Goal: Task Accomplishment & Management: Use online tool/utility

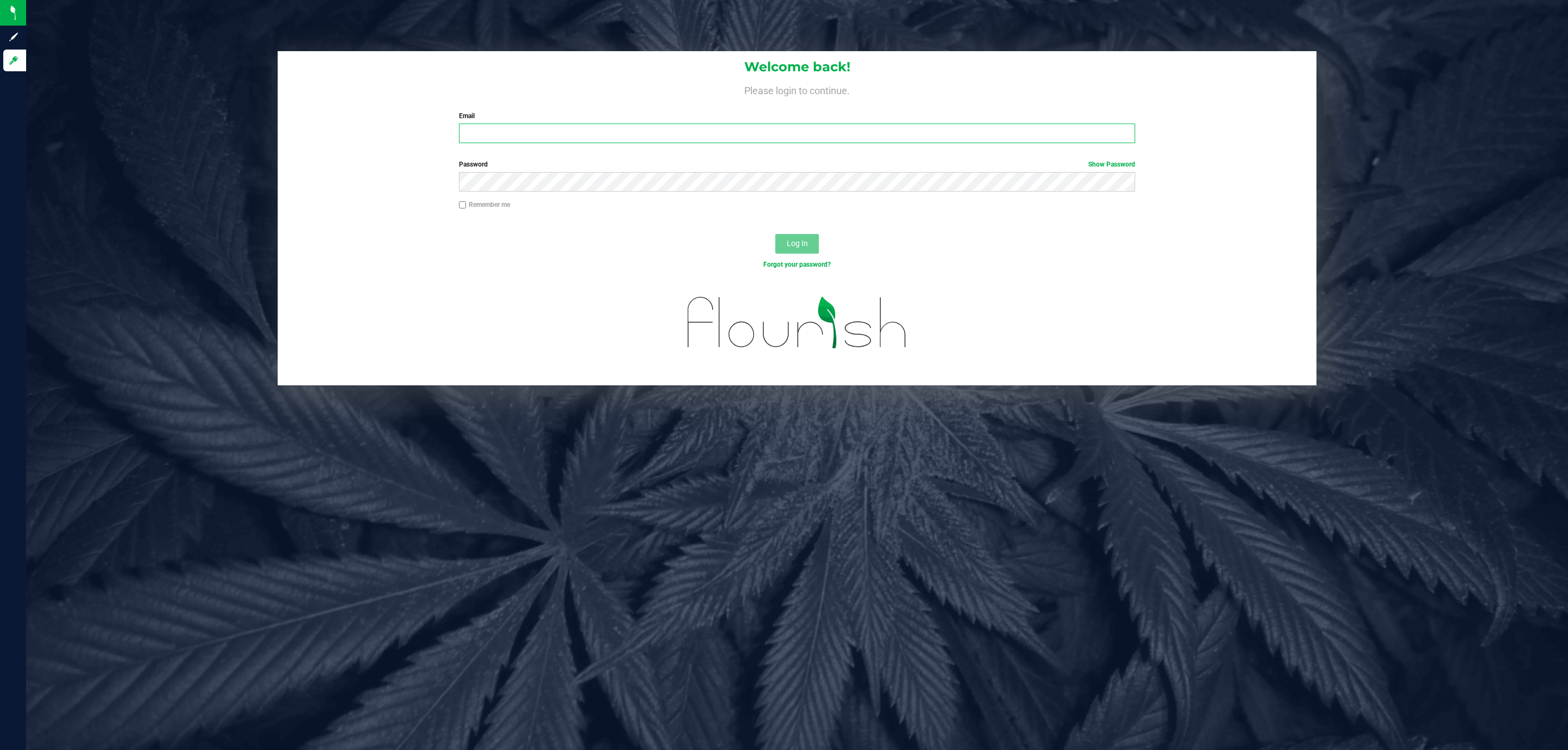
click at [484, 126] on input "Email" at bounding box center [796, 133] width 676 height 20
type input "[EMAIL_ADDRESS][DOMAIN_NAME]"
click at [775, 234] on button "Log In" at bounding box center [797, 244] width 44 height 20
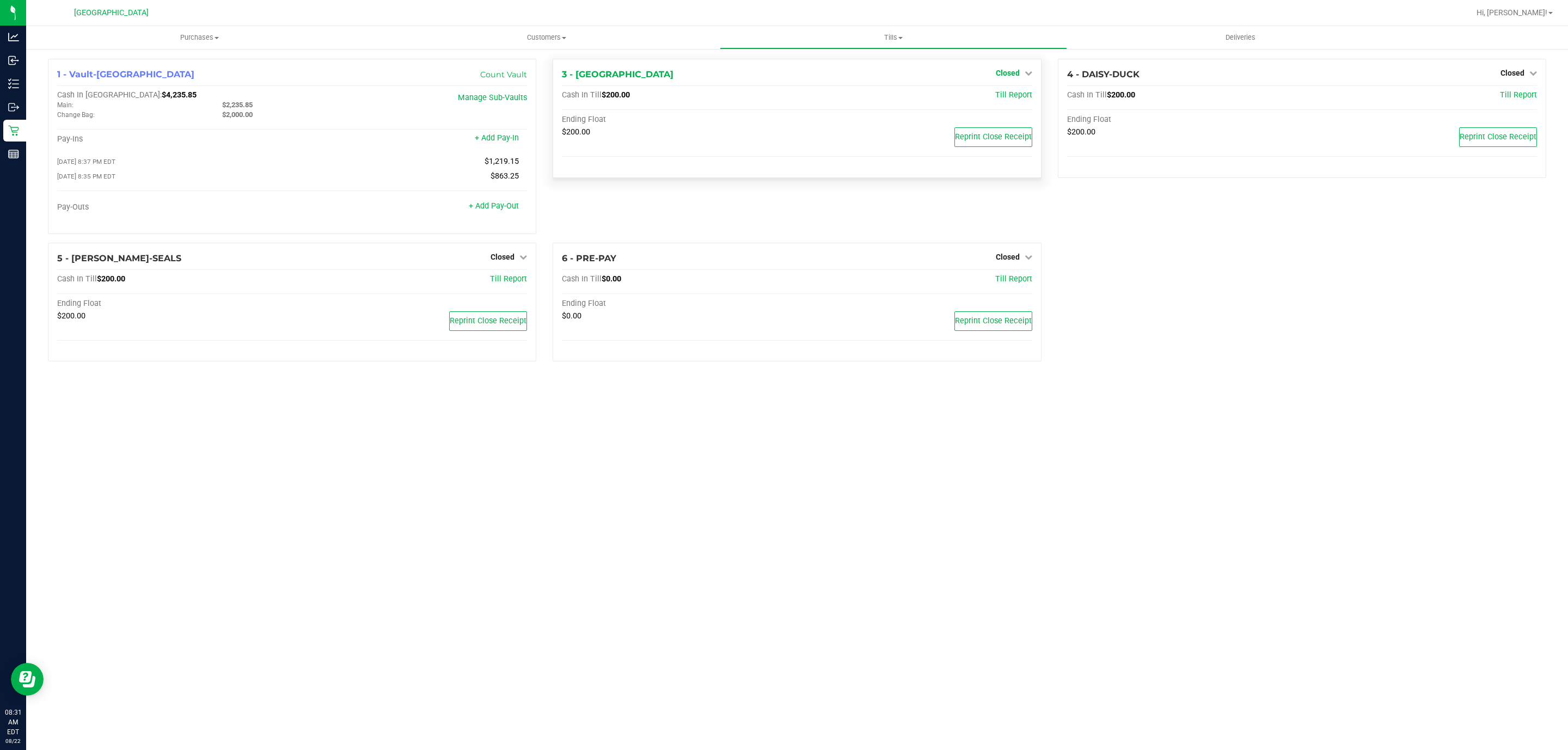
click at [1010, 74] on span "Closed" at bounding box center [1008, 73] width 24 height 9
drag, startPoint x: 1008, startPoint y: 106, endPoint x: 1008, endPoint y: 96, distance: 10.0
click at [1008, 102] on div "Open Till" at bounding box center [1007, 97] width 82 height 32
click at [1008, 95] on link "Open Till" at bounding box center [1007, 96] width 29 height 9
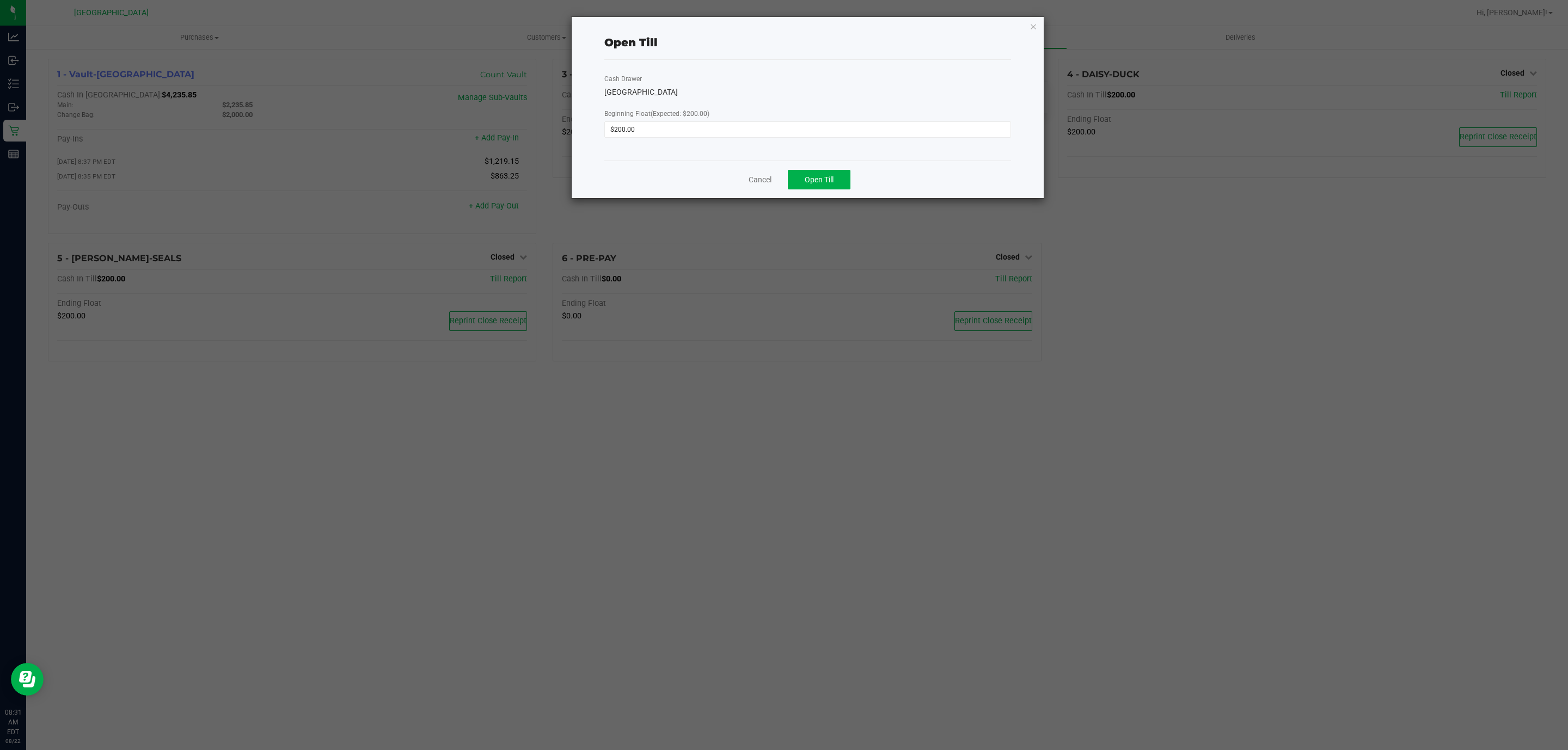
click at [812, 167] on div "Cancel Open Till" at bounding box center [808, 179] width 407 height 37
click at [819, 185] on button "Open Till" at bounding box center [819, 179] width 63 height 20
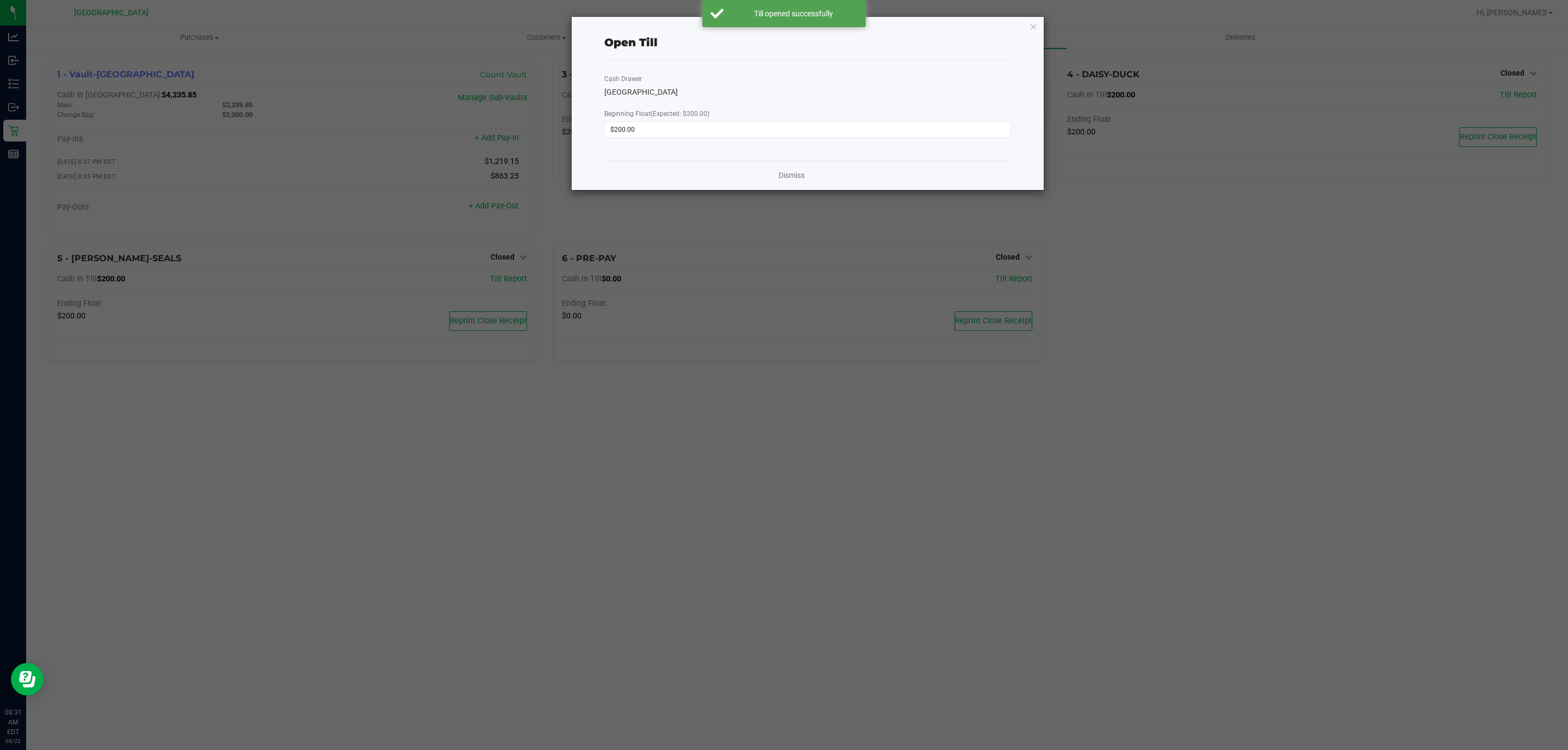
click at [1039, 30] on div "Open Till Cash Drawer CYPRUS Beginning Float (Expected: $200.00) $200.00 Dismiss" at bounding box center [807, 103] width 472 height 173
click at [1038, 30] on div "Open Till Cash Drawer CYPRUS Beginning Float (Expected: $200.00) $200.00 Dismiss" at bounding box center [807, 103] width 472 height 173
drag, startPoint x: 1036, startPoint y: 30, endPoint x: 1065, endPoint y: 30, distance: 29.0
click at [1035, 30] on icon "button" at bounding box center [1033, 26] width 8 height 13
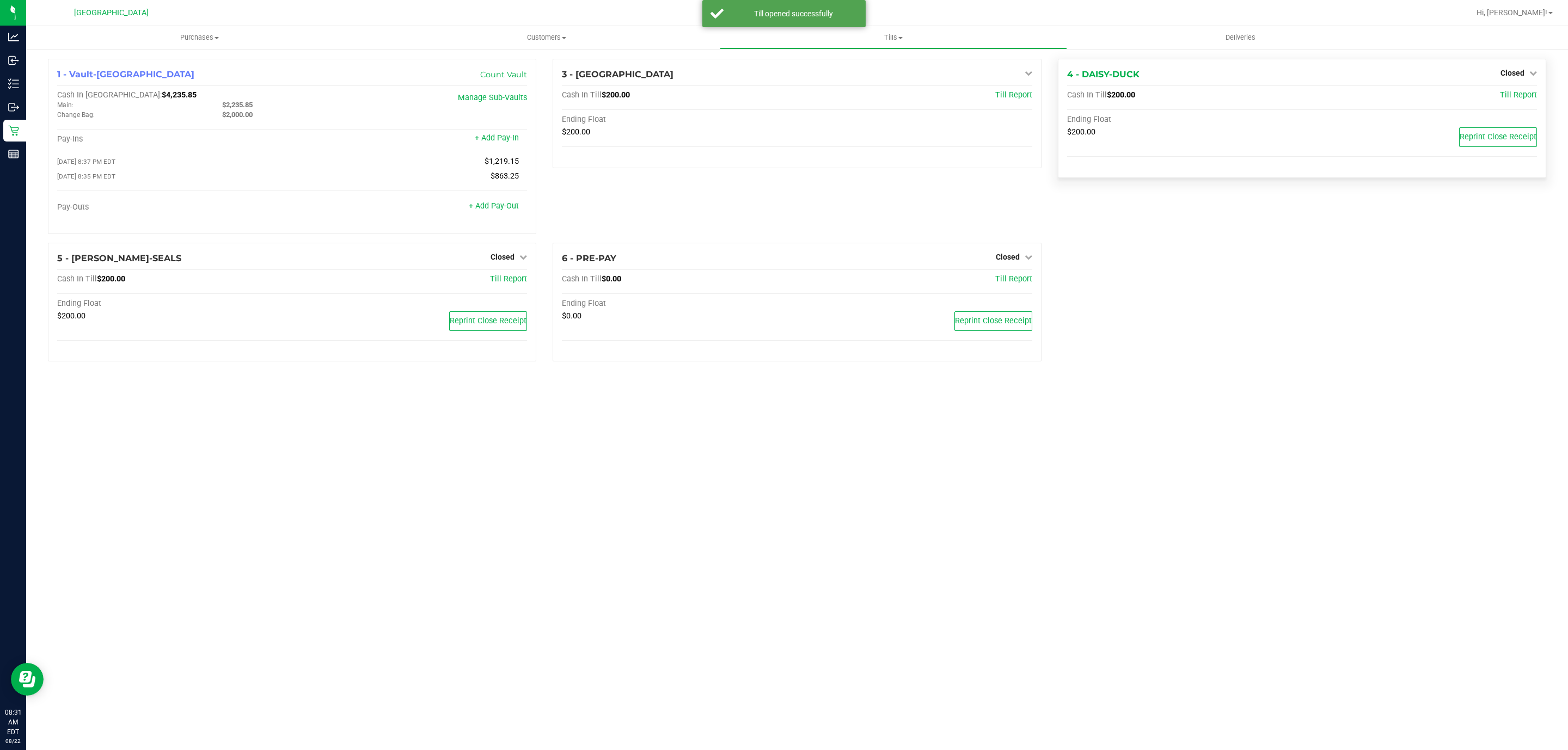
click at [1516, 64] on div "4 - DAISY-DUCK Closed Open Till Cash In Till $200.00 Till Report Ending Float $…" at bounding box center [1302, 118] width 488 height 119
click at [1516, 71] on span "Closed" at bounding box center [1512, 73] width 24 height 9
click at [1505, 95] on link "Open Till" at bounding box center [1512, 96] width 29 height 9
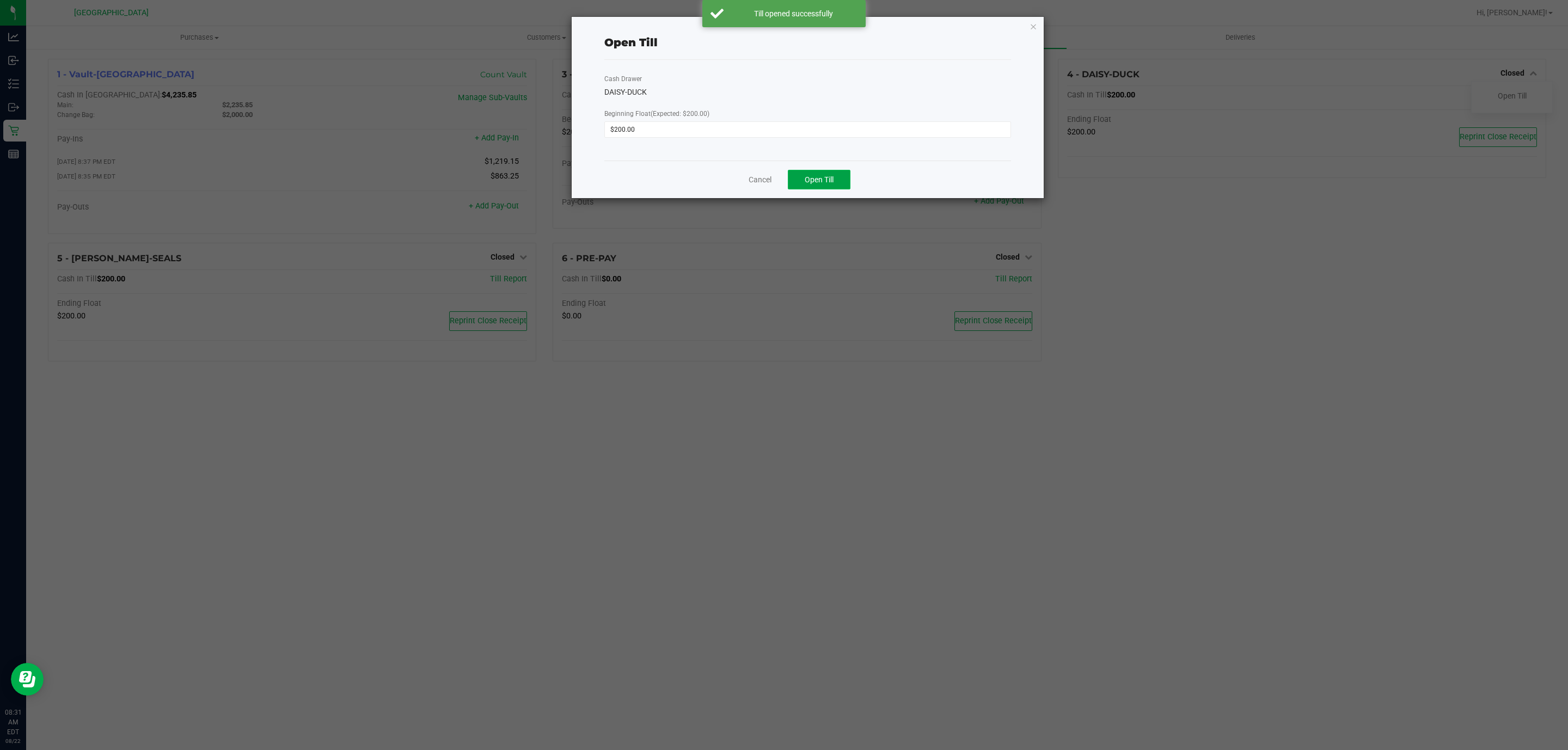
click at [829, 184] on span "Open Till" at bounding box center [819, 180] width 29 height 9
click at [1034, 29] on icon "button" at bounding box center [1033, 26] width 8 height 13
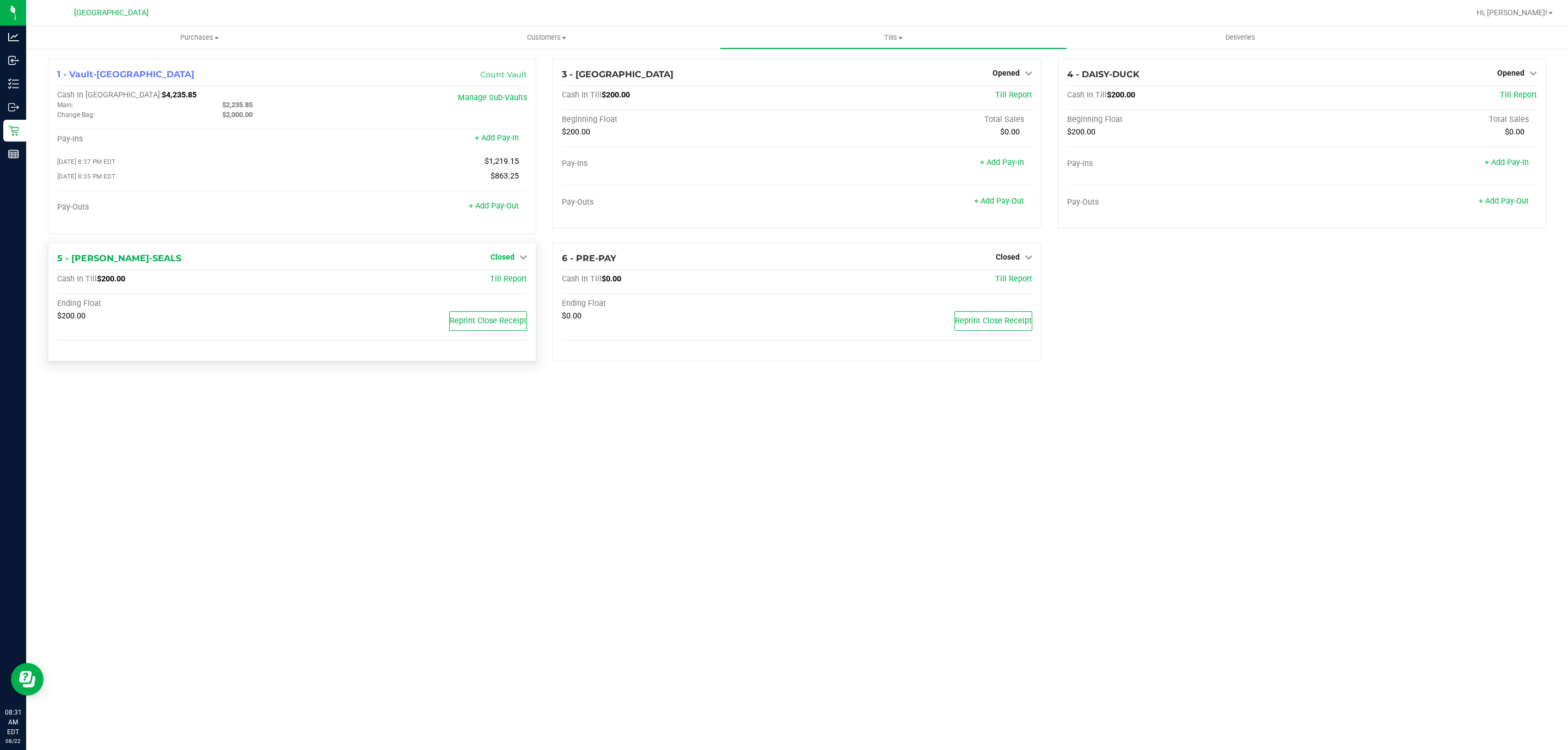
click at [494, 260] on span "Closed" at bounding box center [502, 257] width 24 height 9
click at [520, 286] on div "Open Till" at bounding box center [502, 279] width 80 height 13
click at [515, 284] on link "Open Till" at bounding box center [502, 279] width 29 height 9
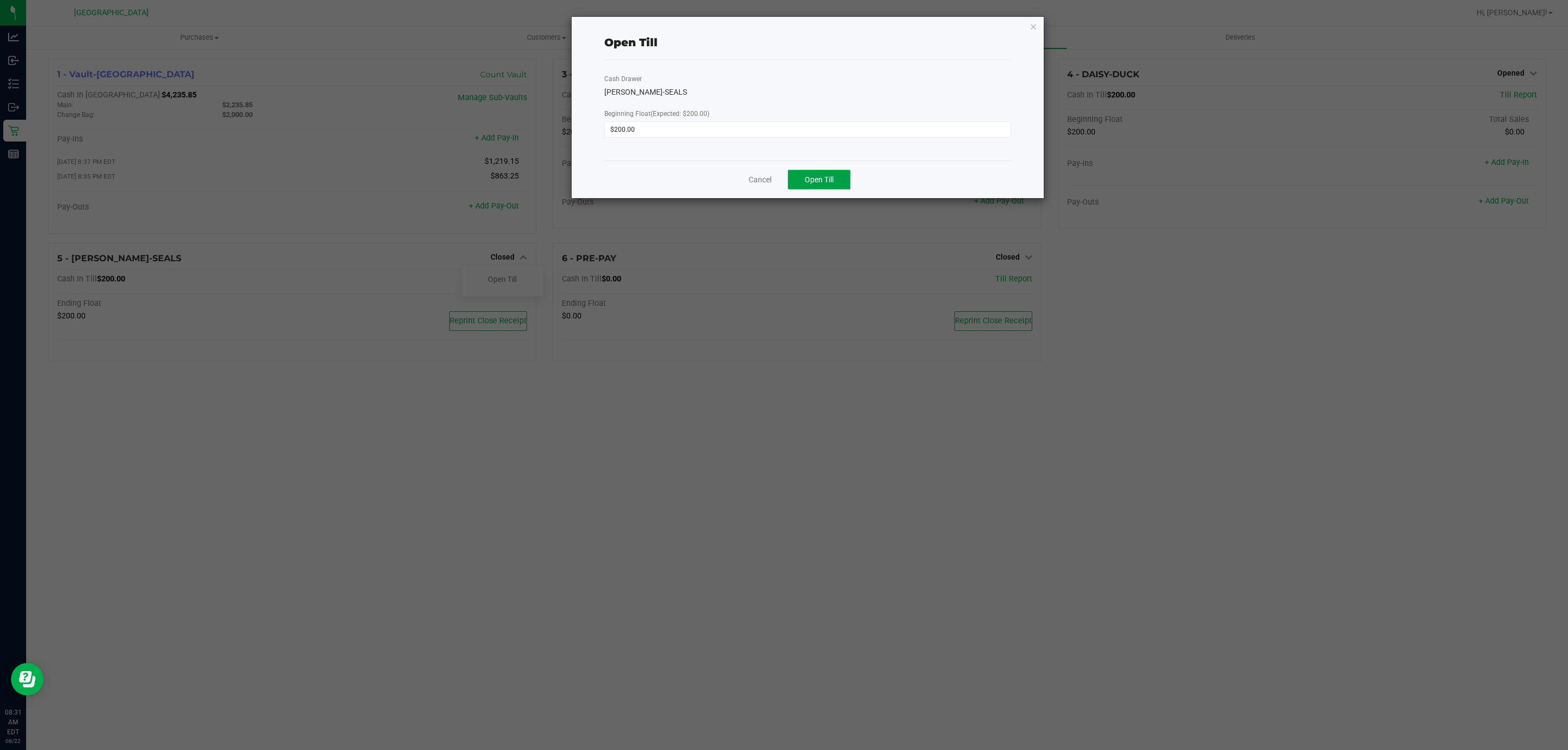
click at [819, 188] on button "Open Till" at bounding box center [819, 179] width 63 height 20
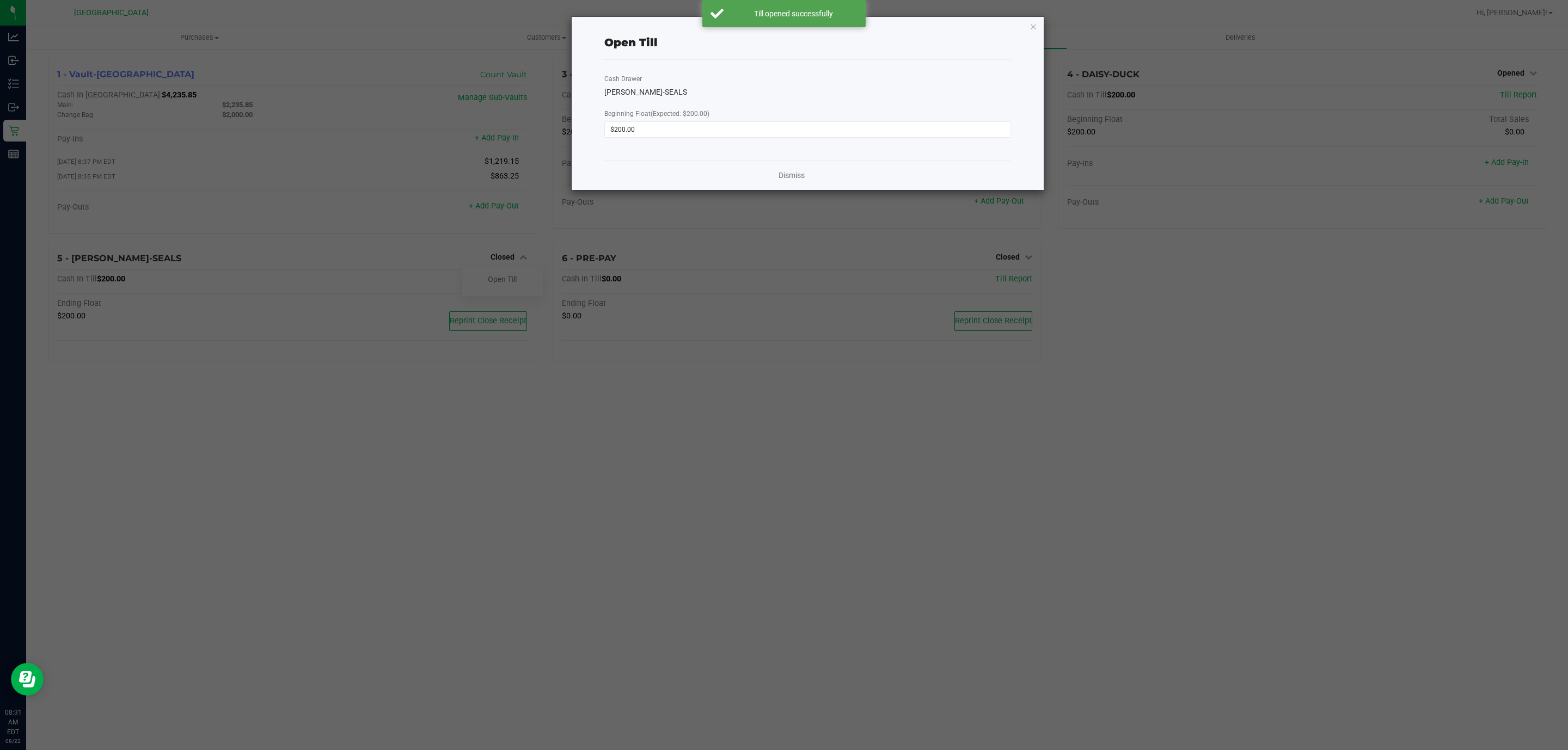
click at [1038, 25] on div "Open Till Cash Drawer [PERSON_NAME]-SEALS Beginning Float (Expected: $200.00) $…" at bounding box center [807, 103] width 472 height 173
drag, startPoint x: 1035, startPoint y: 33, endPoint x: 1031, endPoint y: 29, distance: 5.7
click at [1031, 30] on div "Open Till Cash Drawer [PERSON_NAME]-SEALS Beginning Float (Expected: $200.00) $…" at bounding box center [807, 103] width 472 height 173
click at [1031, 29] on icon "button" at bounding box center [1033, 26] width 8 height 13
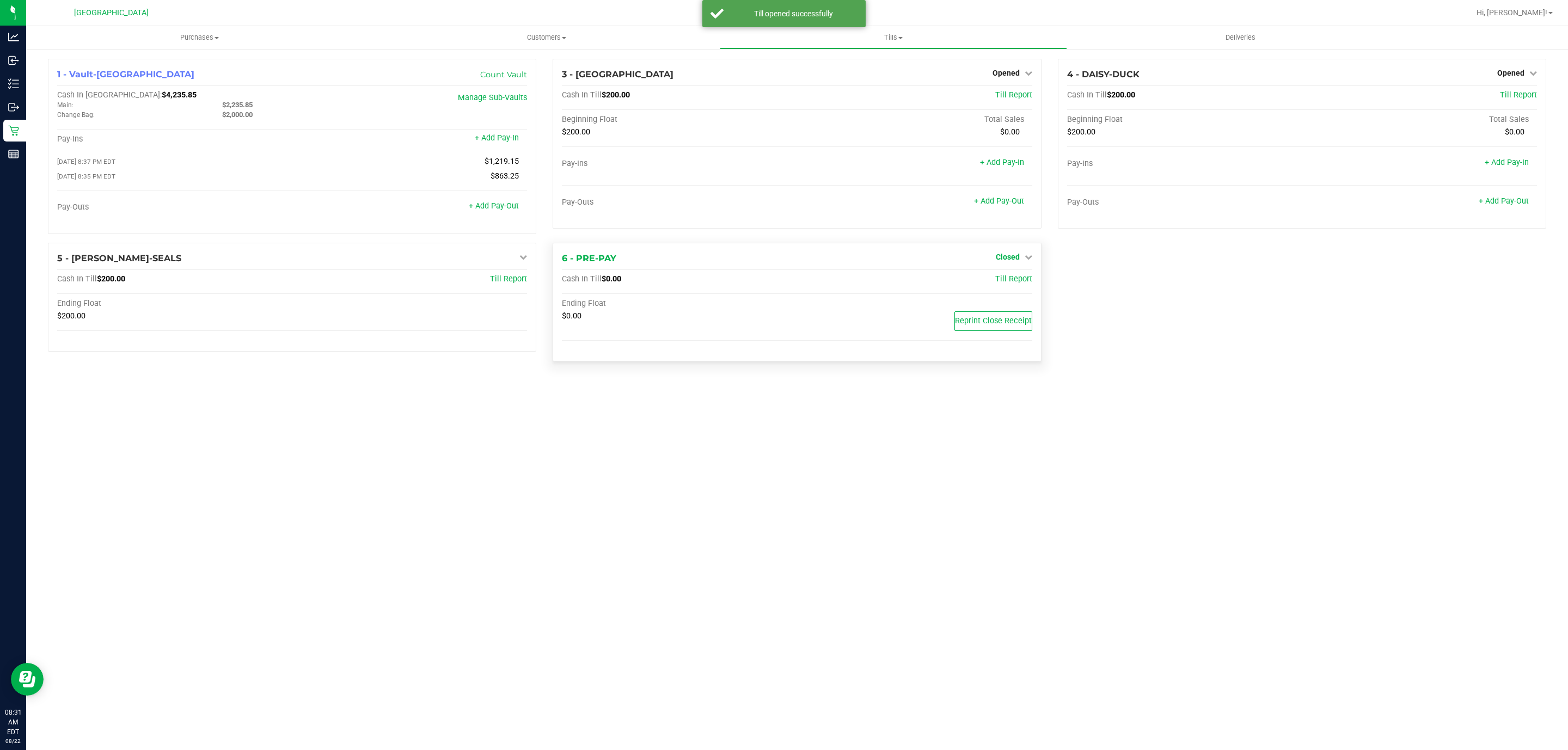
click at [1021, 258] on link "Closed" at bounding box center [1014, 257] width 37 height 9
click at [1008, 281] on link "Open Till" at bounding box center [1007, 279] width 29 height 9
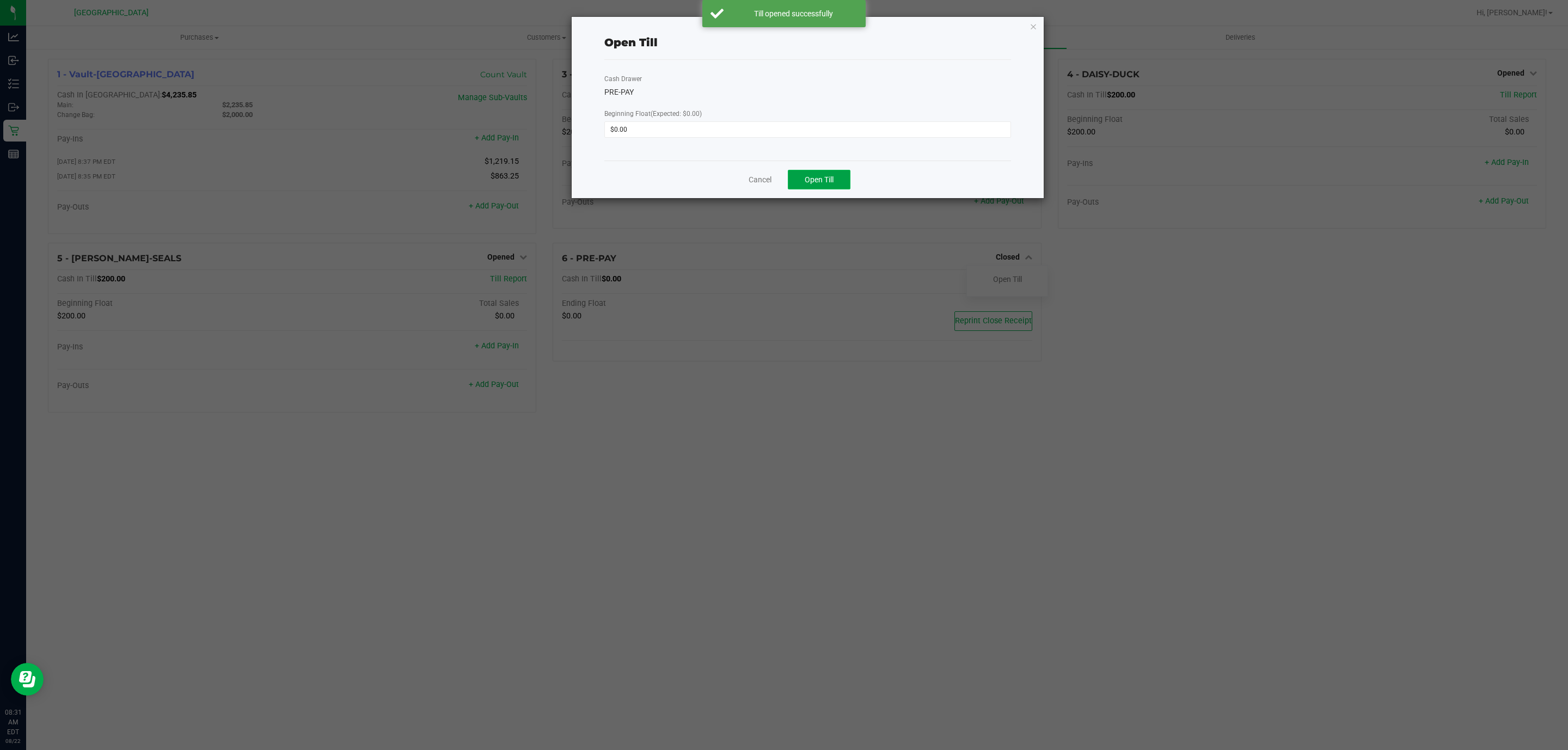
click at [824, 187] on button "Open Till" at bounding box center [819, 179] width 63 height 20
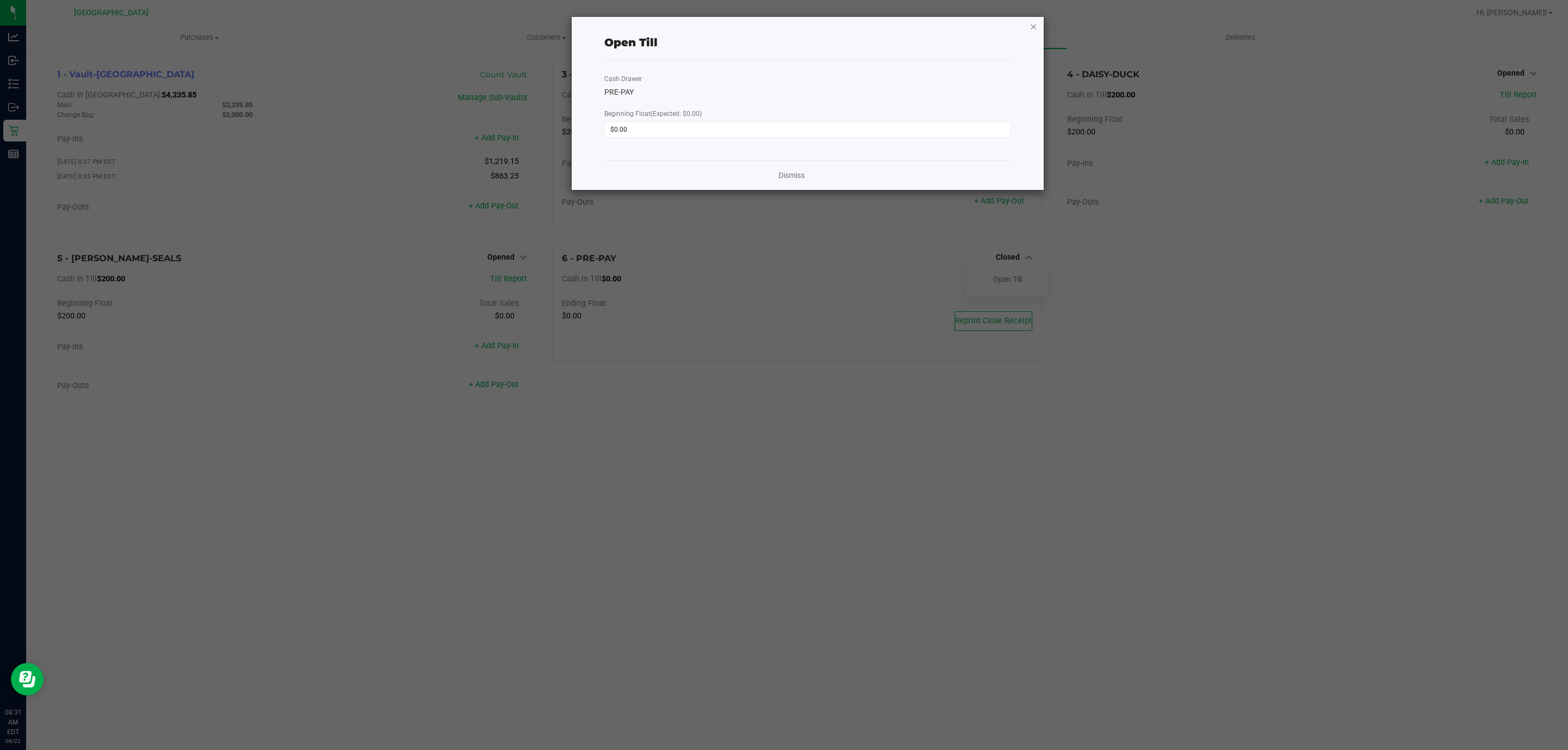
click at [1031, 31] on icon "button" at bounding box center [1033, 26] width 8 height 13
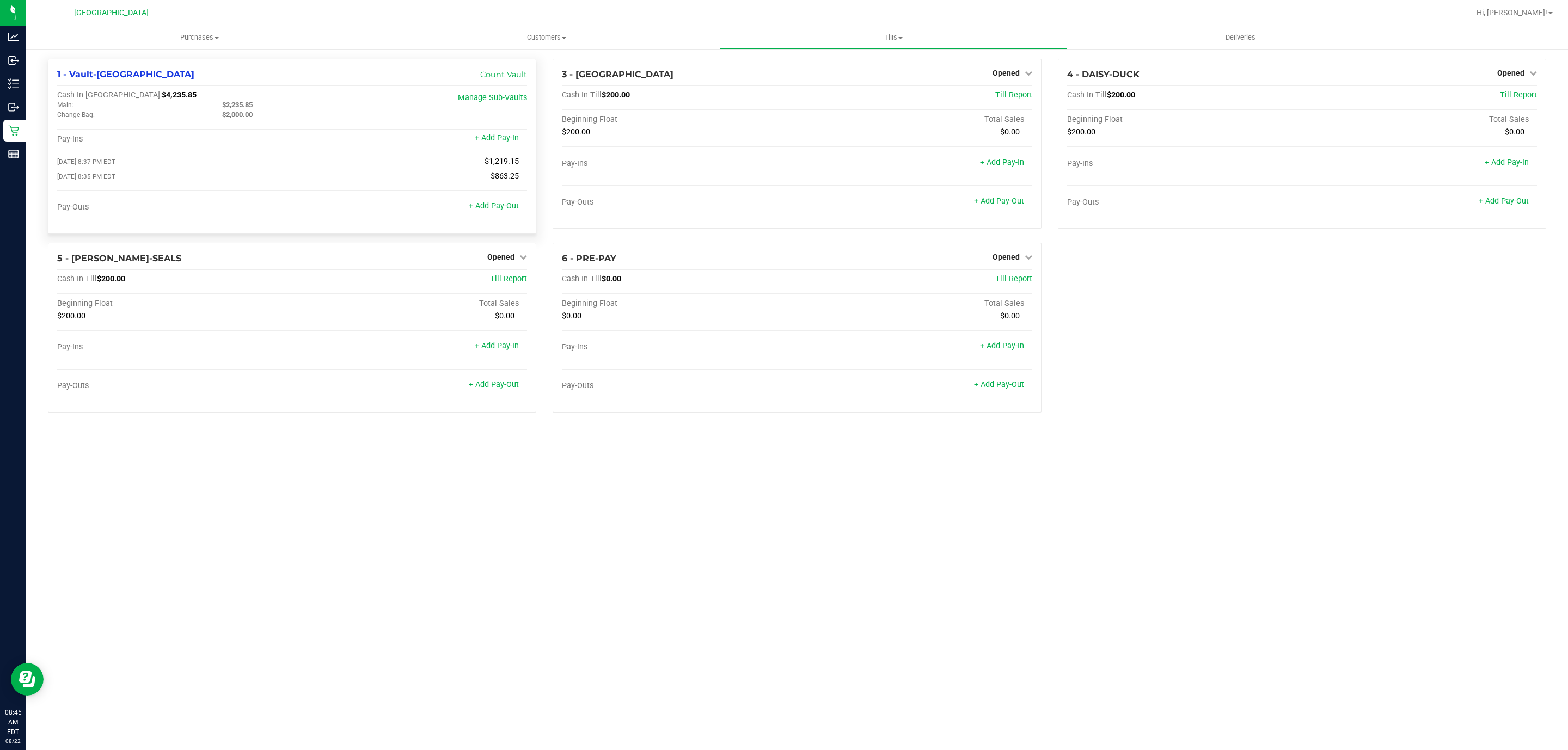
click at [134, 100] on div "Main:" at bounding box center [131, 105] width 165 height 10
click at [162, 95] on span "$4,235.85" at bounding box center [179, 95] width 35 height 10
click at [150, 90] on div "1 - Vault-[GEOGRAPHIC_DATA] Count Vault Cash In Vault: $4,235.85 Main: $2,235.8…" at bounding box center [292, 146] width 488 height 175
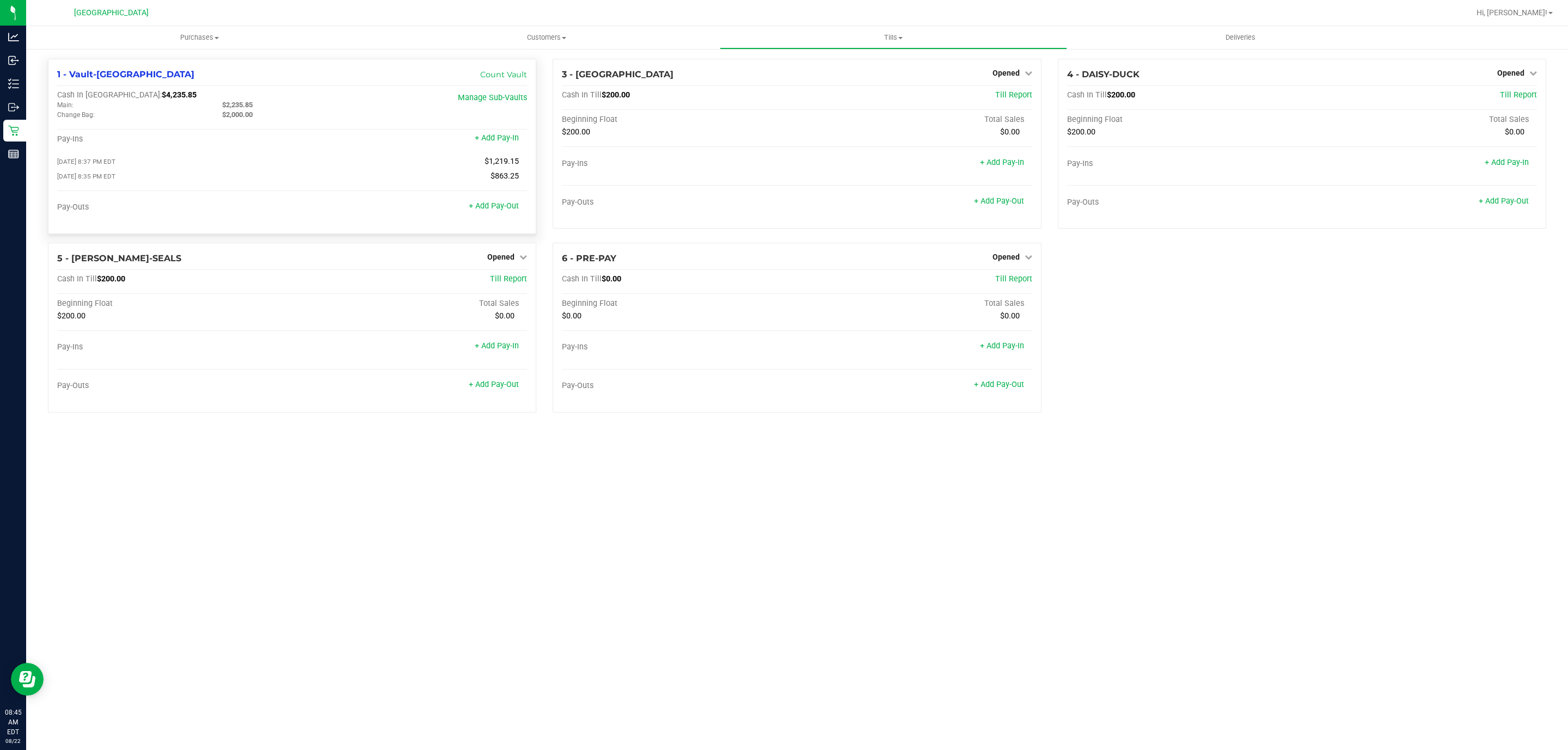
click at [162, 93] on span "$4,235.85" at bounding box center [179, 95] width 35 height 10
copy span "4,235.85"
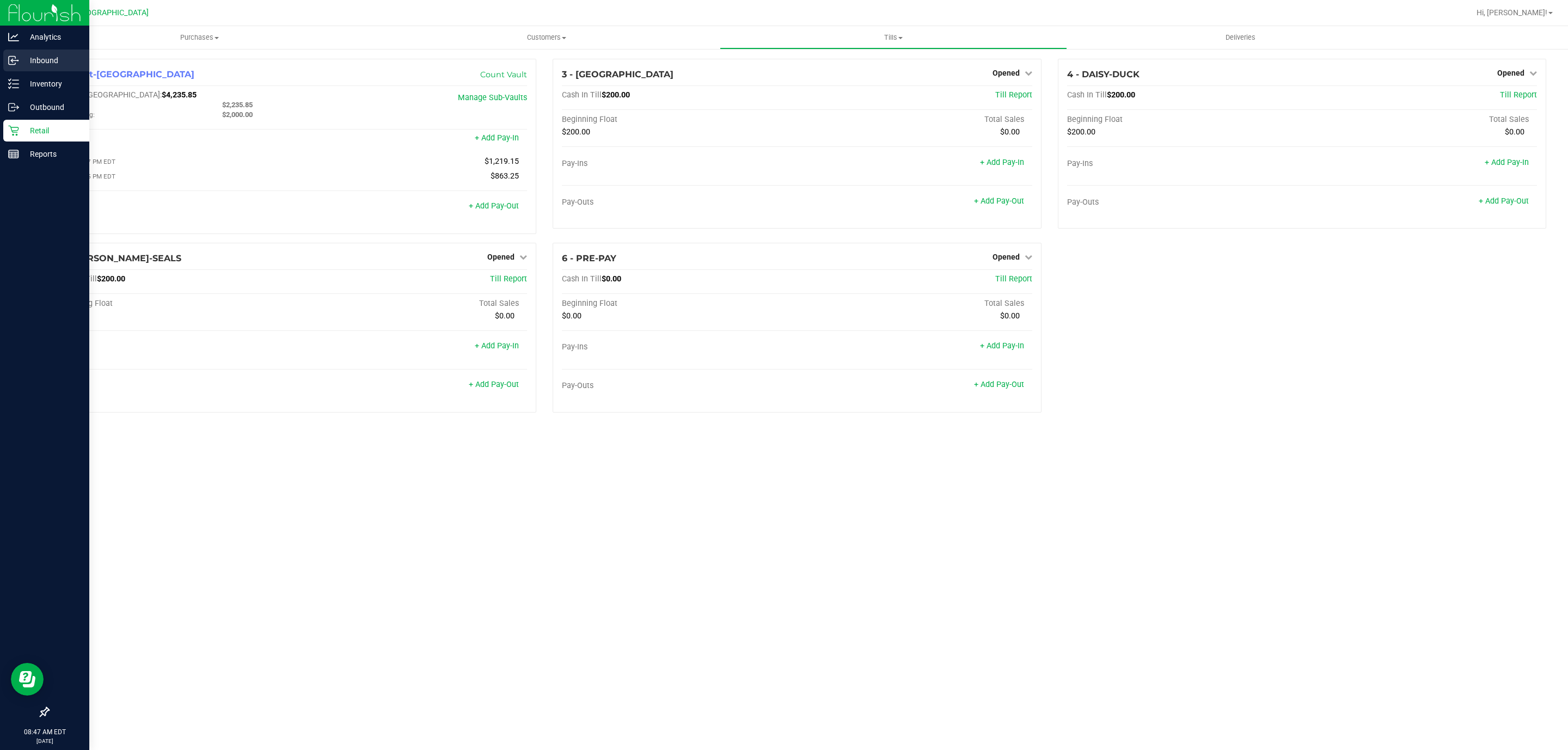
click at [15, 59] on icon at bounding box center [13, 60] width 11 height 11
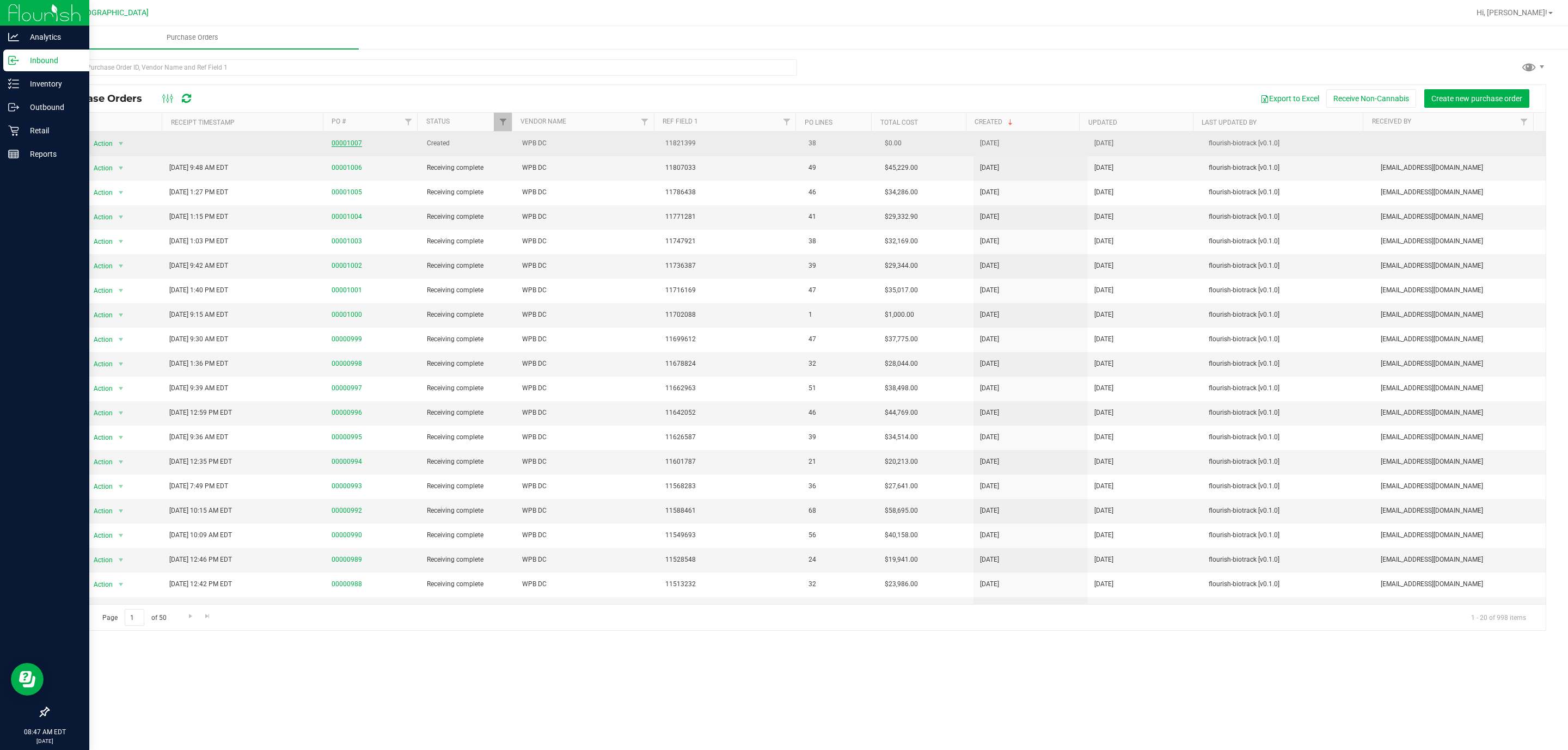
click at [343, 142] on link "00001007" at bounding box center [347, 143] width 30 height 8
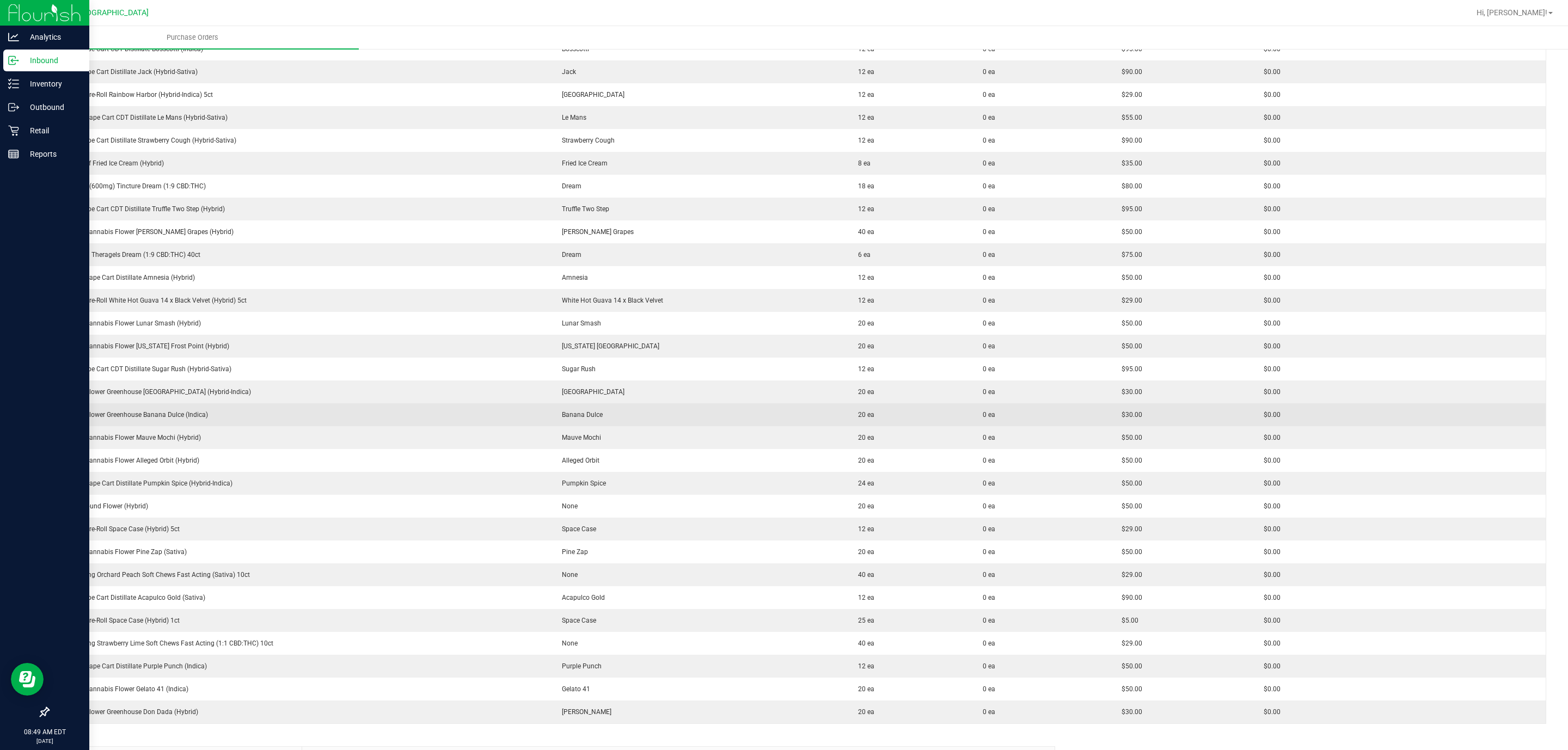
scroll to position [408, 0]
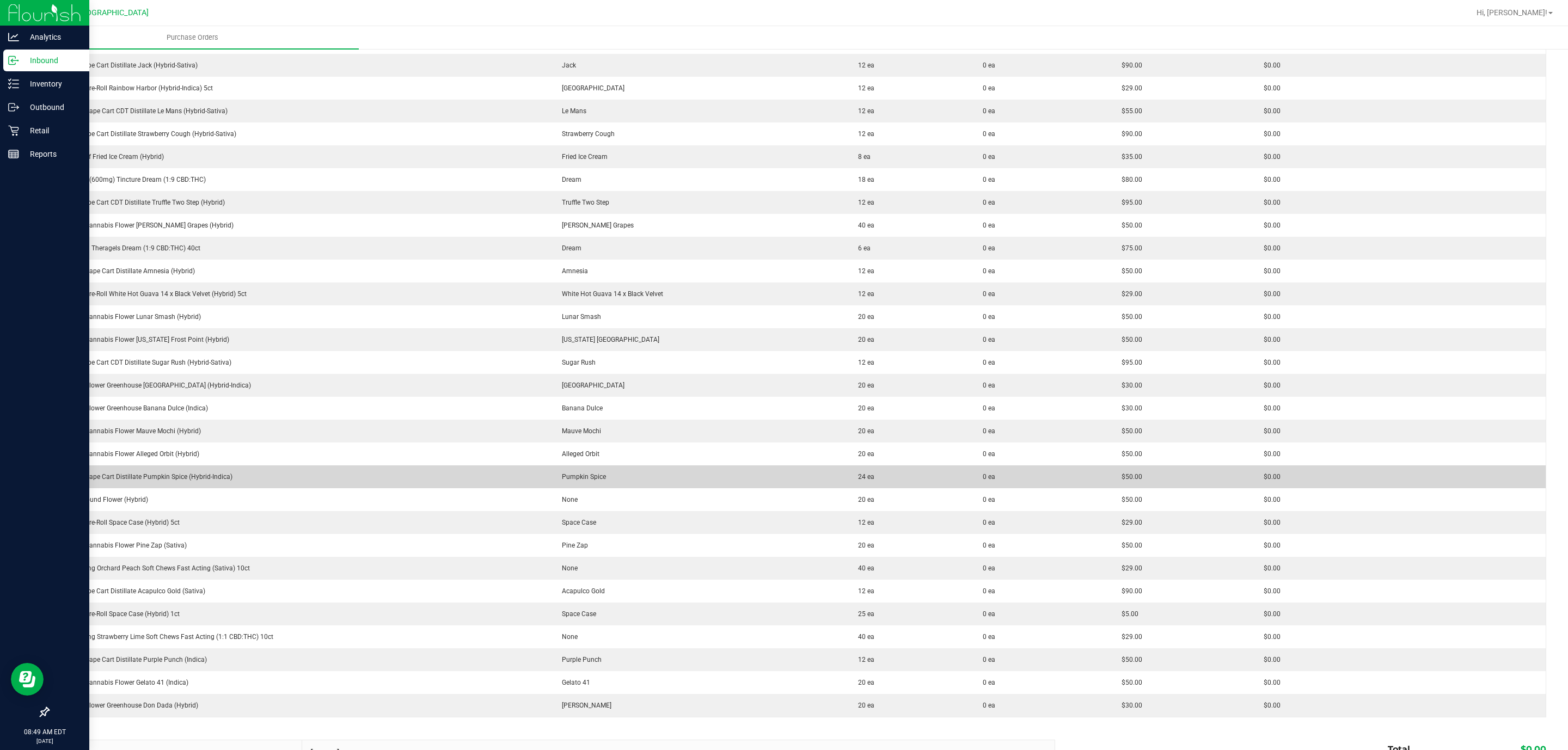
click at [203, 474] on div "FT 0.5g Vape Cart Distillate Pumpkin Spice (Hybrid-Indica)" at bounding box center [300, 476] width 488 height 10
